Goal: Check status: Check status

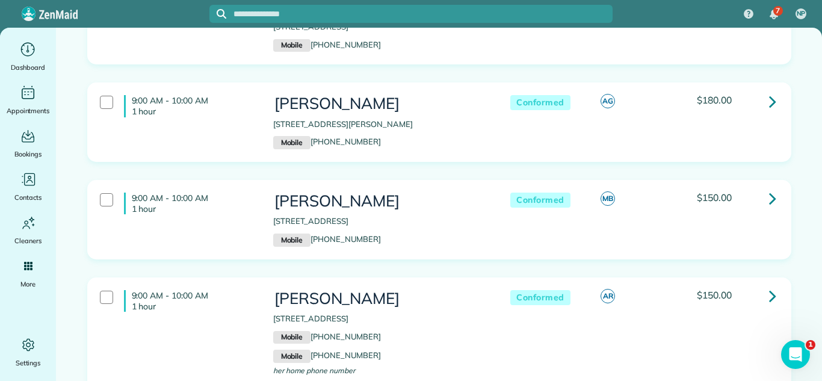
click at [672, 180] on div "9:00 AM - 10:00 AM 1 hour [PERSON_NAME] [STREET_ADDRESS] Mobile [PHONE_NUMBER] …" at bounding box center [439, 219] width 702 height 78
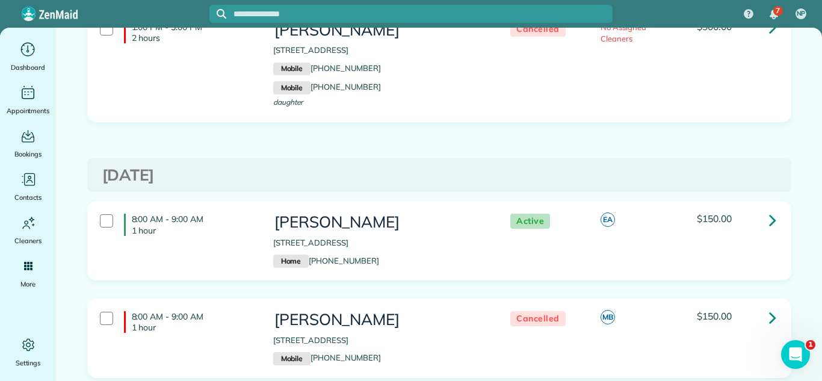
scroll to position [941, 0]
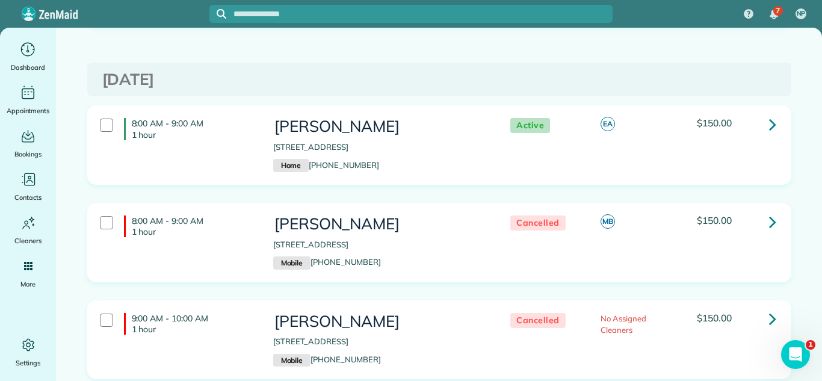
click at [769, 126] on icon at bounding box center [772, 124] width 7 height 21
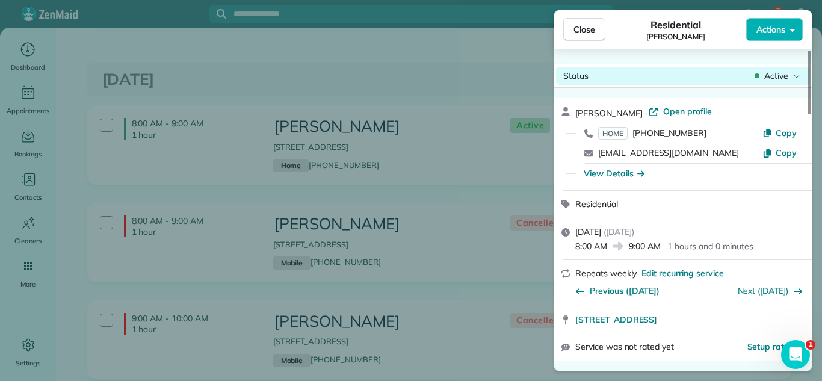
click at [764, 71] on span "Active" at bounding box center [776, 76] width 24 height 12
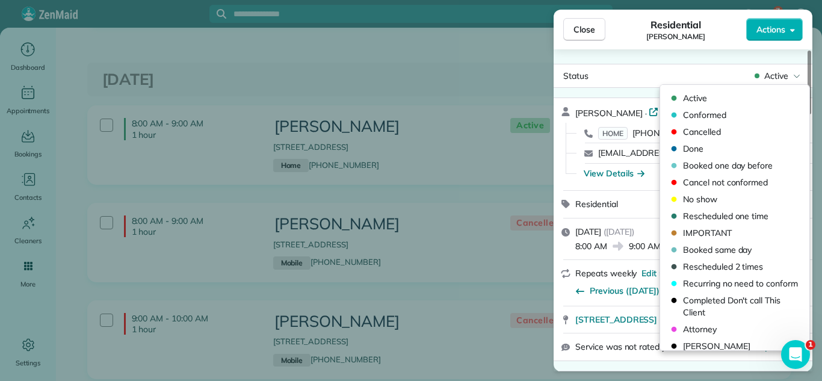
drag, startPoint x: 737, startPoint y: 114, endPoint x: 593, endPoint y: 48, distance: 158.0
click at [735, 114] on span "Conformed" at bounding box center [742, 115] width 119 height 12
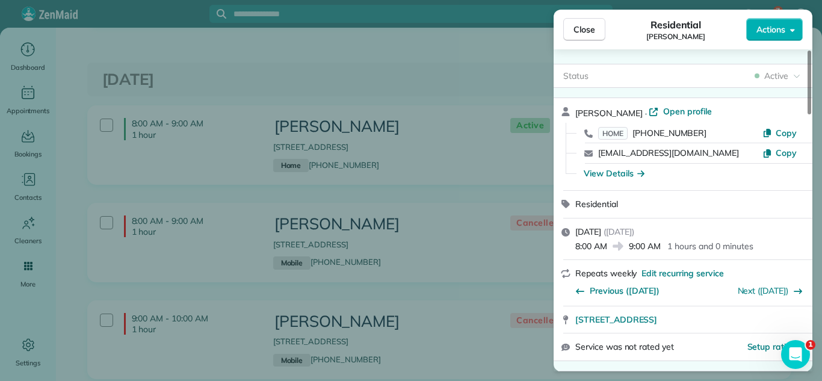
click at [577, 29] on span "Close" at bounding box center [584, 29] width 22 height 12
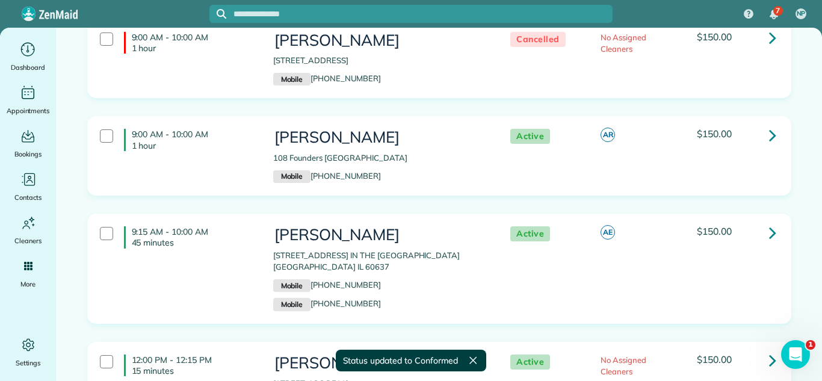
scroll to position [1223, 0]
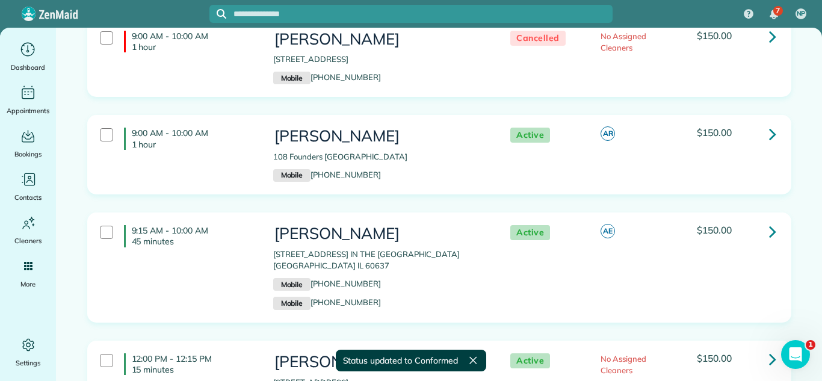
click at [769, 135] on icon at bounding box center [772, 133] width 7 height 21
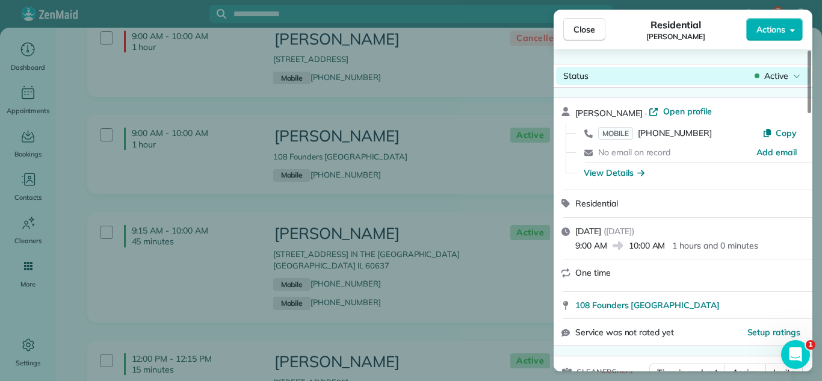
click at [776, 74] on span "Active" at bounding box center [776, 76] width 24 height 12
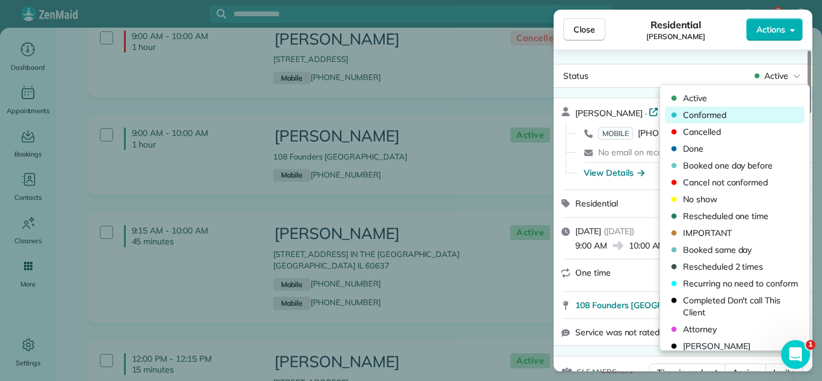
click at [701, 119] on span "Conformed" at bounding box center [742, 115] width 119 height 12
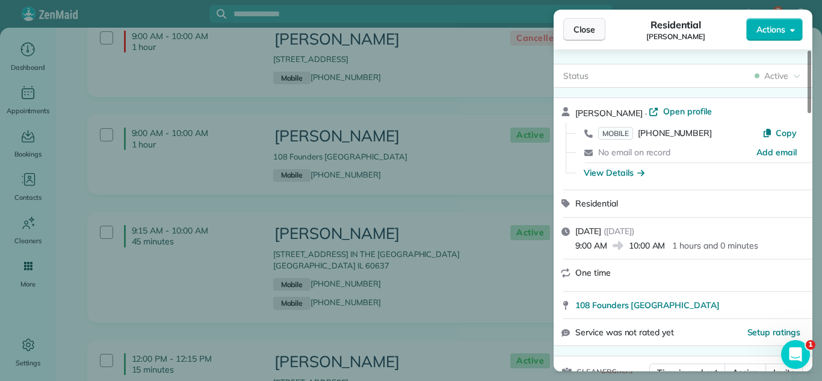
click at [590, 36] on button "Close" at bounding box center [584, 29] width 42 height 23
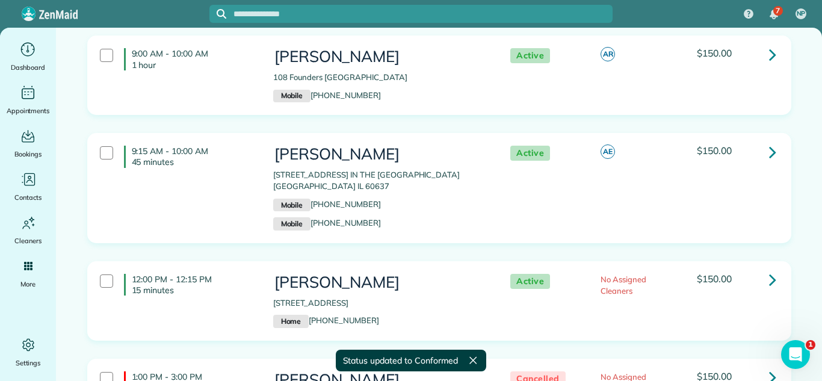
scroll to position [1304, 0]
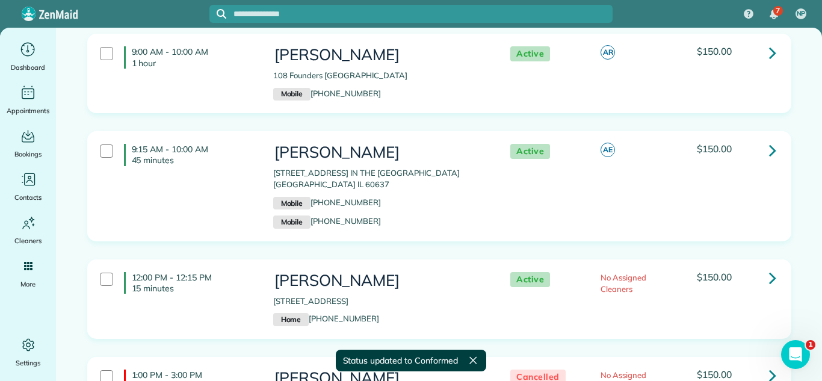
click at [769, 153] on icon at bounding box center [772, 150] width 7 height 21
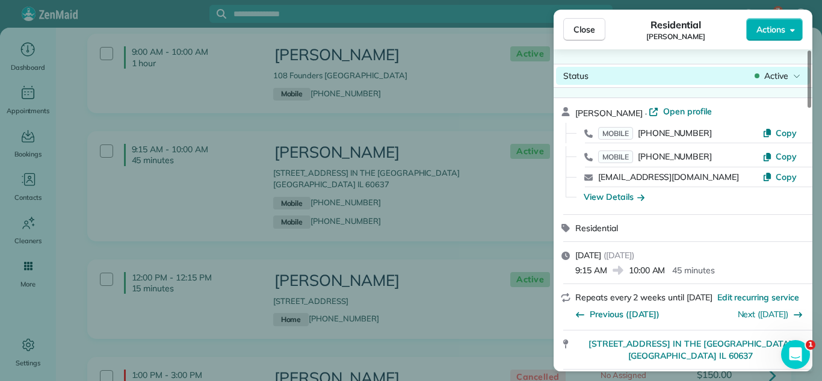
click at [757, 81] on icon at bounding box center [756, 76] width 5 height 12
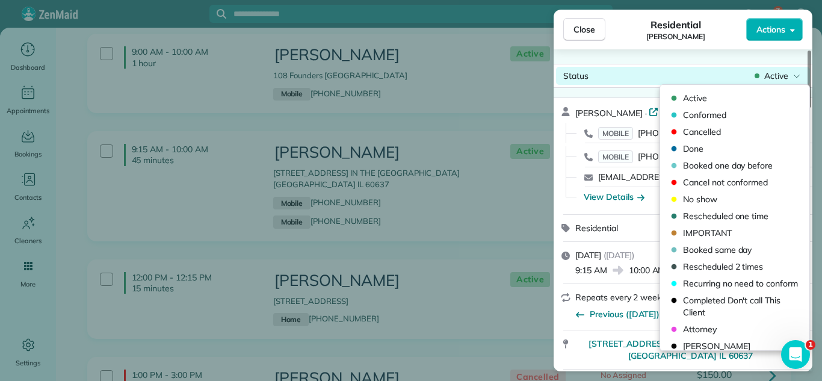
click at [725, 112] on span "Conformed" at bounding box center [742, 115] width 119 height 12
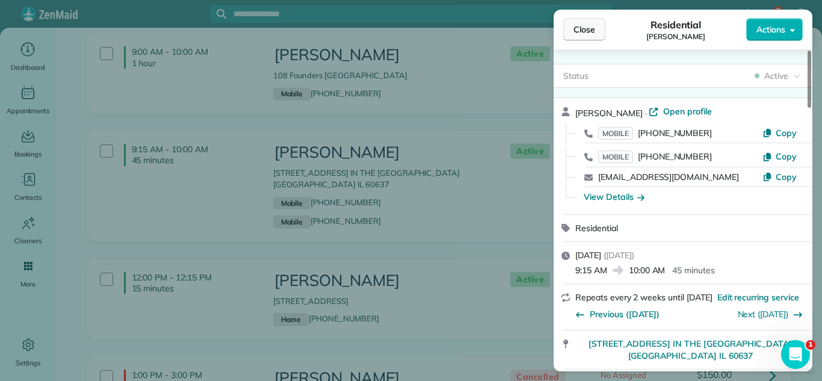
click at [582, 39] on button "Close" at bounding box center [584, 29] width 42 height 23
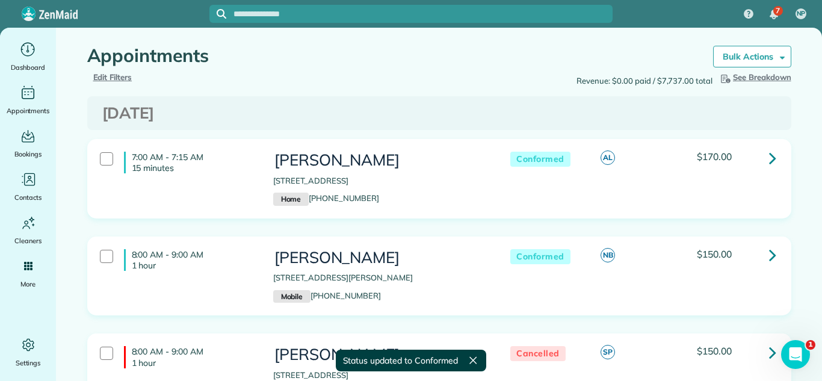
click at [107, 74] on span "Edit Filters" at bounding box center [112, 77] width 39 height 10
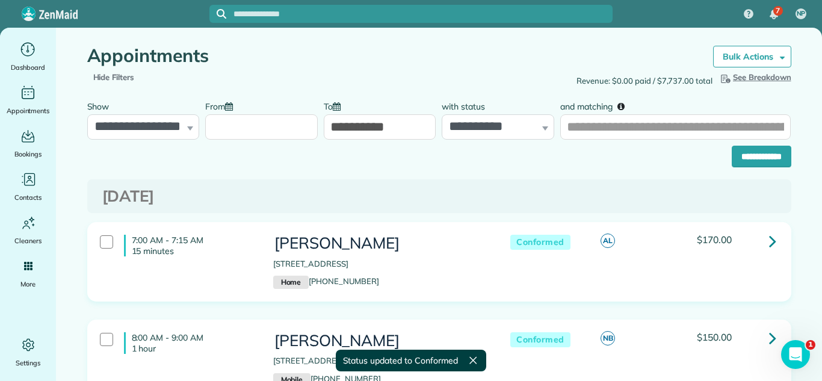
click at [209, 124] on input "From" at bounding box center [261, 126] width 112 height 25
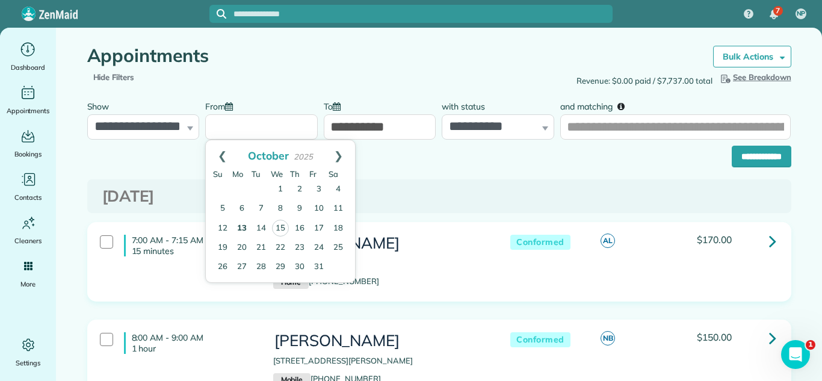
click at [240, 224] on link "13" at bounding box center [241, 228] width 19 height 19
type input "**********"
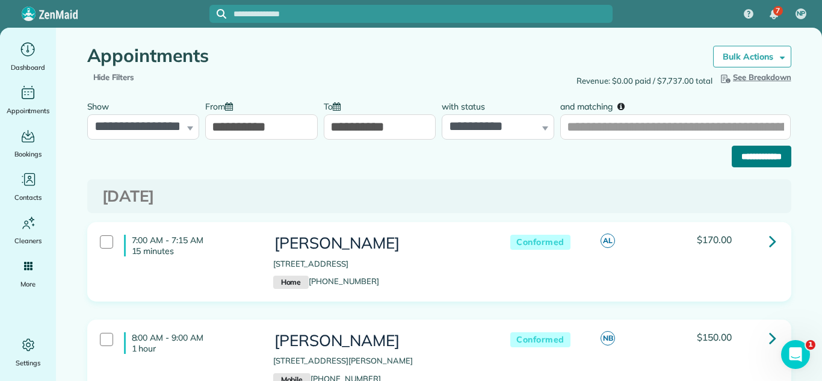
click at [773, 150] on input "**********" at bounding box center [761, 157] width 60 height 22
